Goal: Task Accomplishment & Management: Use online tool/utility

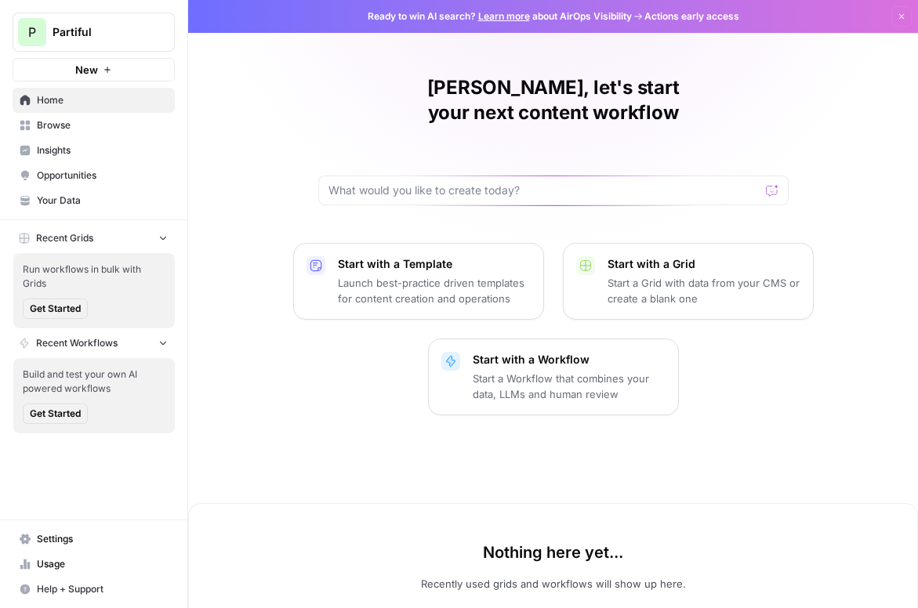
click at [123, 45] on button "P Partiful" at bounding box center [94, 32] width 162 height 39
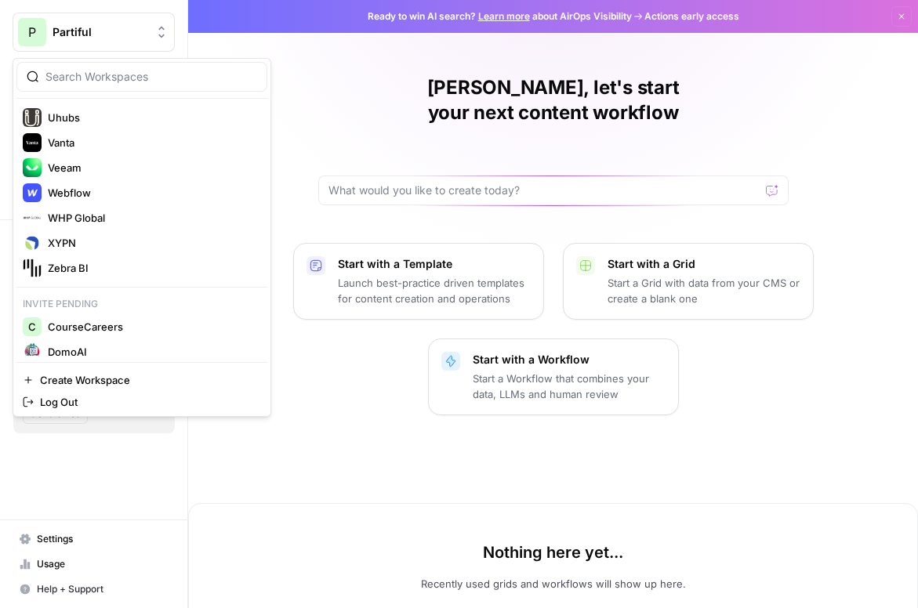
scroll to position [1765, 0]
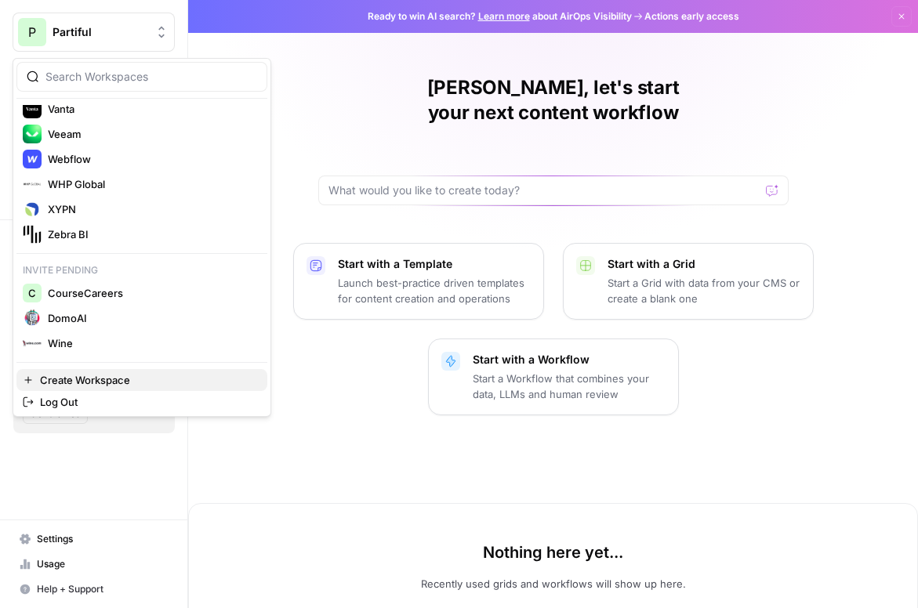
click at [134, 384] on span "Create Workspace" at bounding box center [147, 380] width 215 height 16
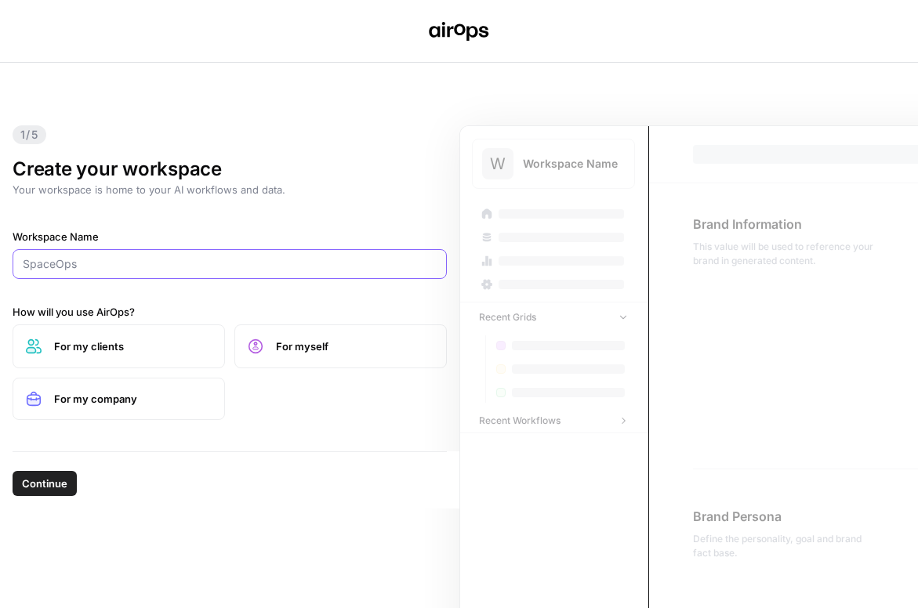
click at [222, 267] on input "Workspace Name" at bounding box center [230, 264] width 414 height 16
